Goal: Information Seeking & Learning: Learn about a topic

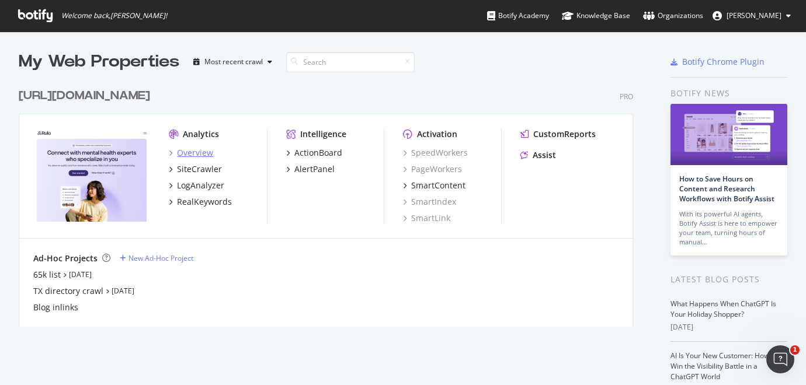
click at [189, 151] on div "Overview" at bounding box center [195, 153] width 36 height 12
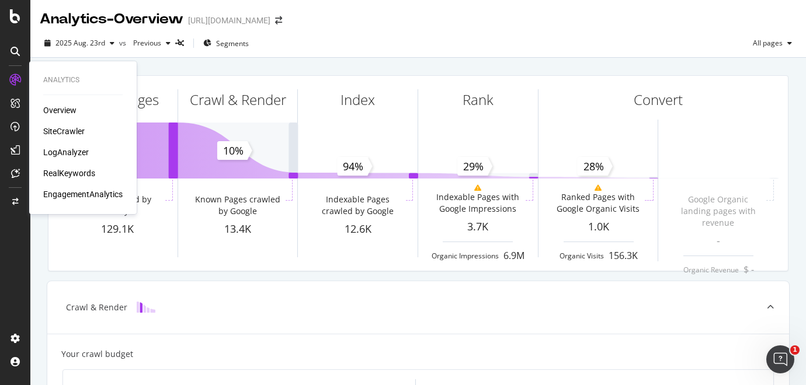
click at [82, 148] on div "LogAnalyzer" at bounding box center [66, 153] width 46 height 12
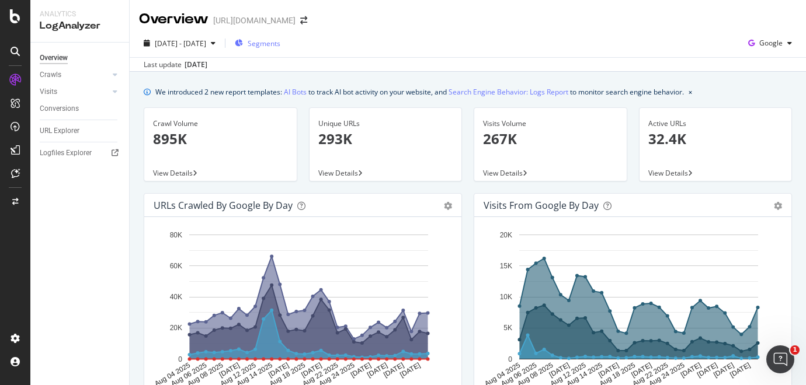
click at [280, 47] on span "Segments" at bounding box center [264, 44] width 33 height 10
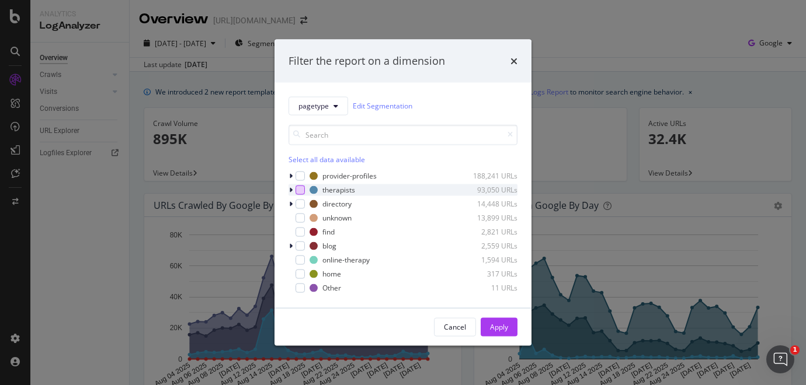
click at [299, 189] on div "modal" at bounding box center [299, 189] width 9 height 9
click at [511, 325] on button "Apply" at bounding box center [498, 327] width 37 height 19
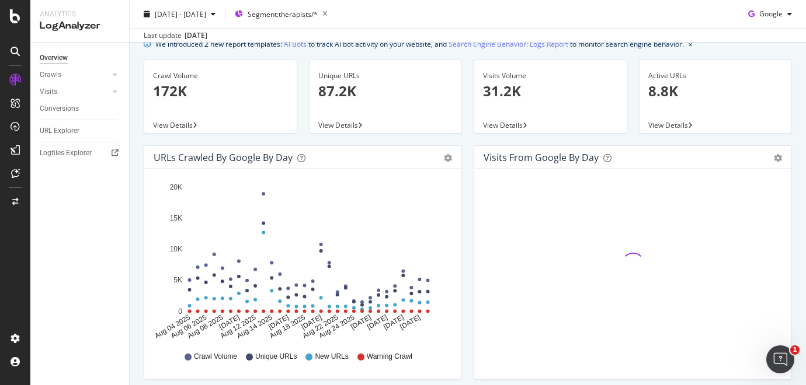
scroll to position [49, 0]
